Goal: Task Accomplishment & Management: Complete application form

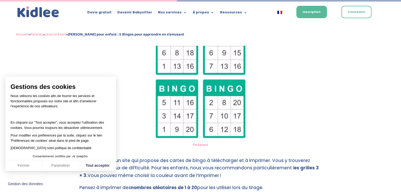
scroll to position [652, 0]
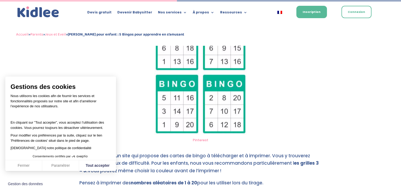
click at [233, 107] on img at bounding box center [200, 72] width 92 height 125
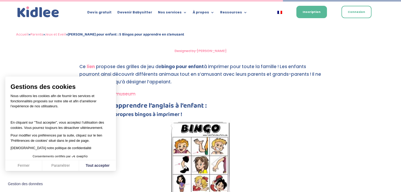
scroll to position [1042, 0]
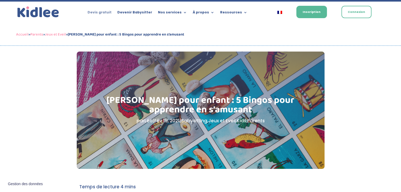
click at [110, 11] on link "Devis gratuit" at bounding box center [99, 14] width 24 height 6
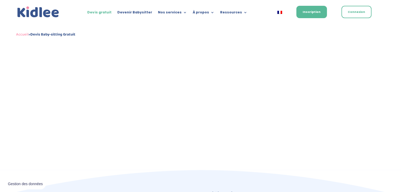
scroll to position [38, 0]
